Goal: Find specific page/section: Find specific page/section

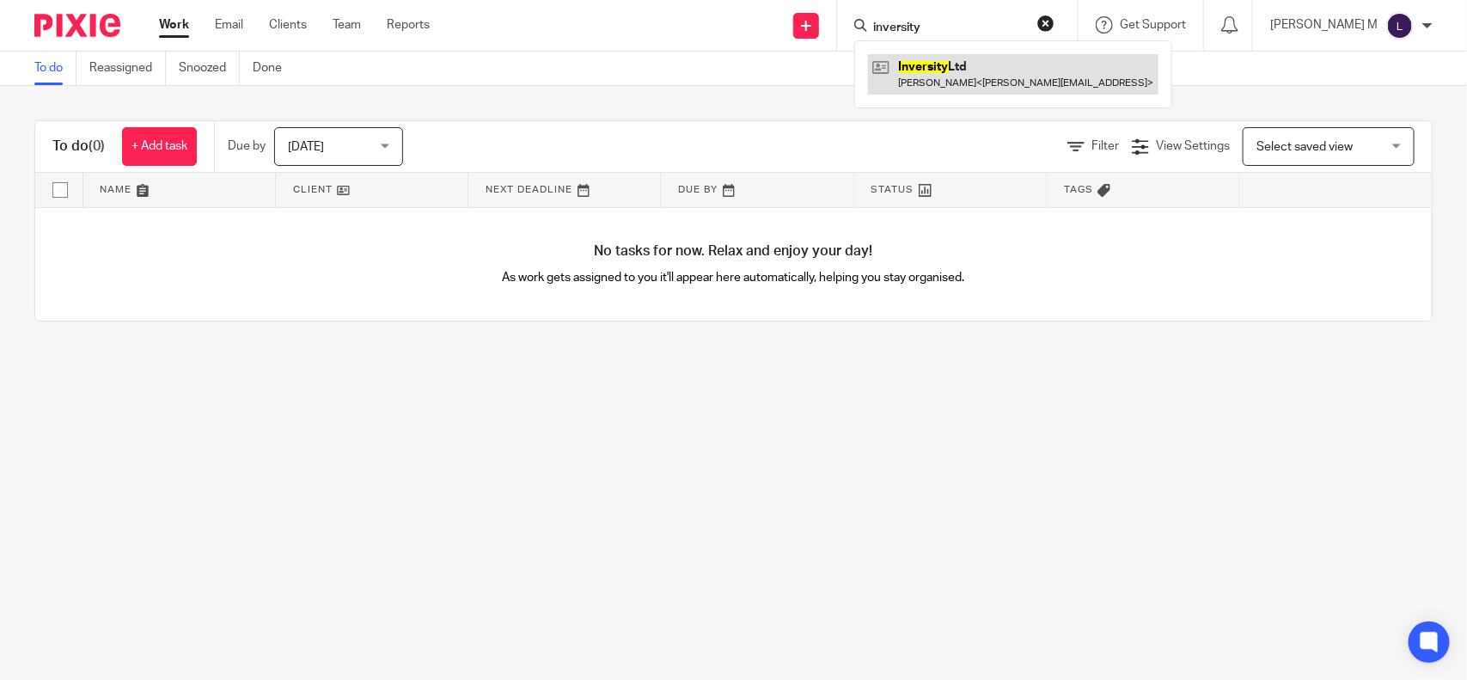
type input "inversity"
click at [991, 70] on link at bounding box center [1013, 74] width 291 height 40
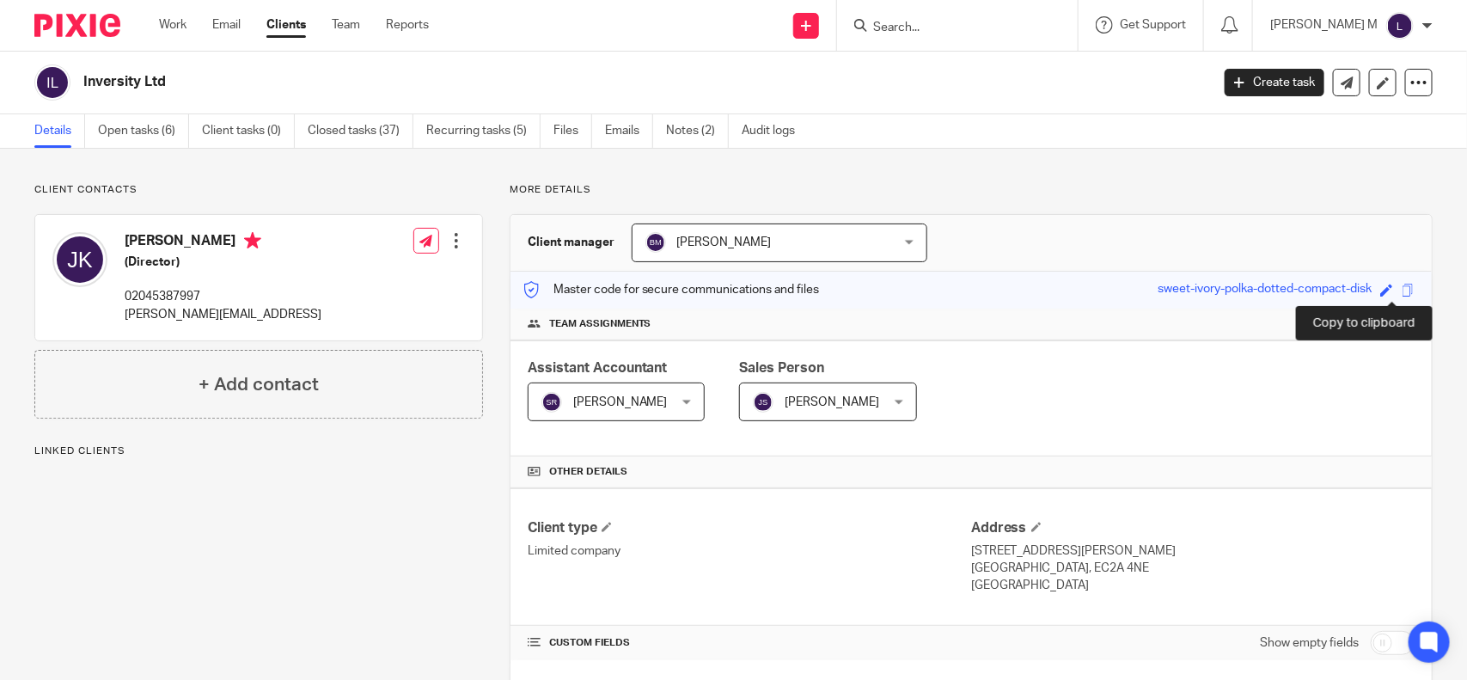
click at [1402, 289] on span at bounding box center [1408, 290] width 13 height 13
